Goal: Transaction & Acquisition: Purchase product/service

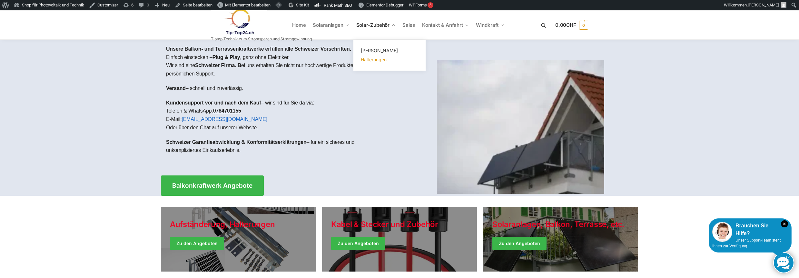
click at [374, 62] on span "Halterungen" at bounding box center [374, 59] width 26 height 5
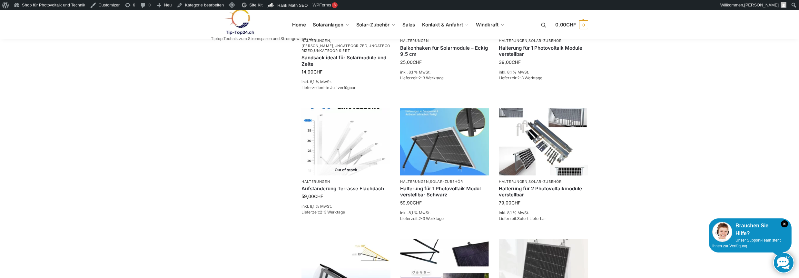
scroll to position [516, 0]
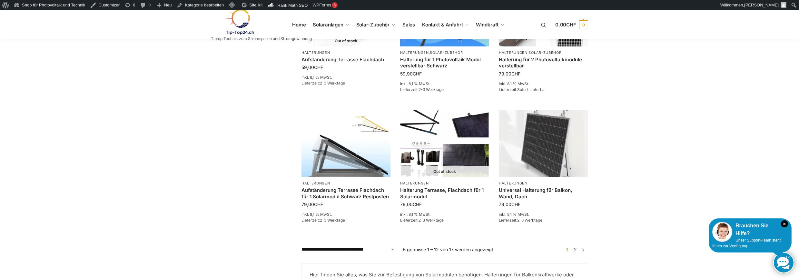
click at [577, 249] on link "2" at bounding box center [575, 249] width 6 height 5
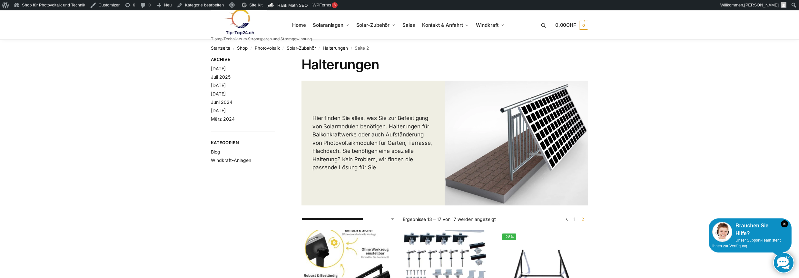
scroll to position [387, 0]
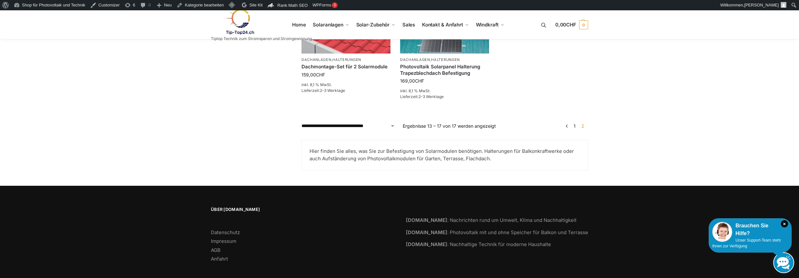
click at [576, 128] on link "1" at bounding box center [574, 125] width 5 height 5
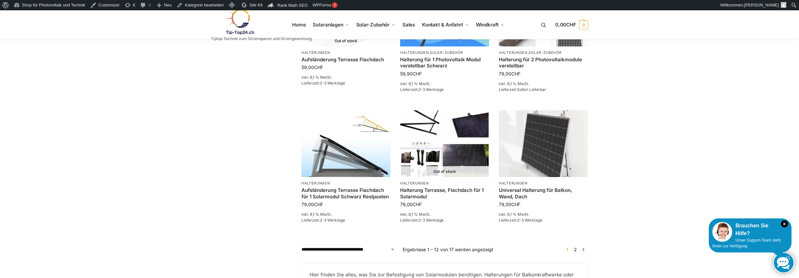
scroll to position [387, 0]
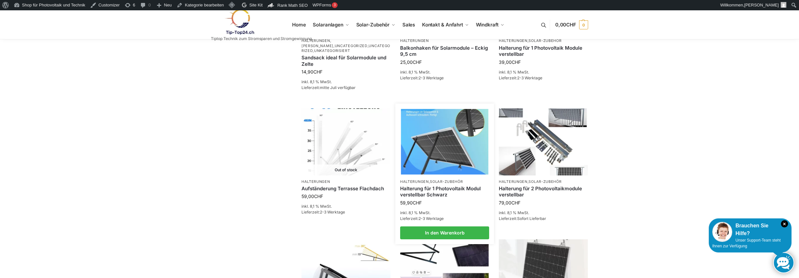
click at [410, 191] on link "Halterung für 1 Photovoltaik Modul verstellbar Schwarz" at bounding box center [444, 191] width 89 height 13
